Goal: Complete application form

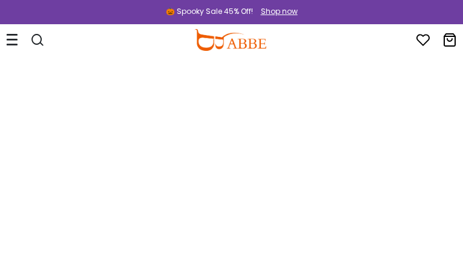
type input "*********"
type input "**********"
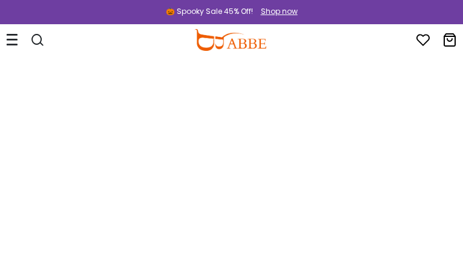
type input "**********"
